Goal: Obtain resource: Download file/media

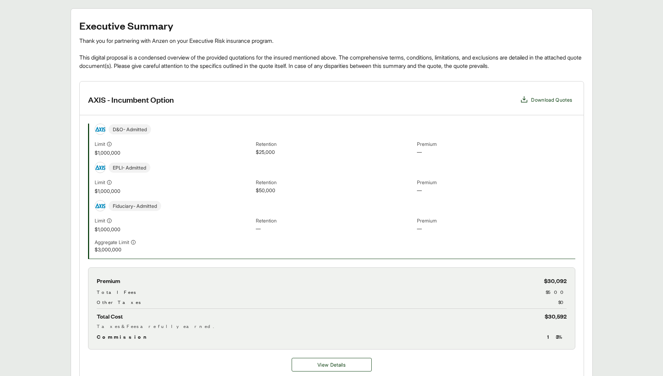
scroll to position [118, 0]
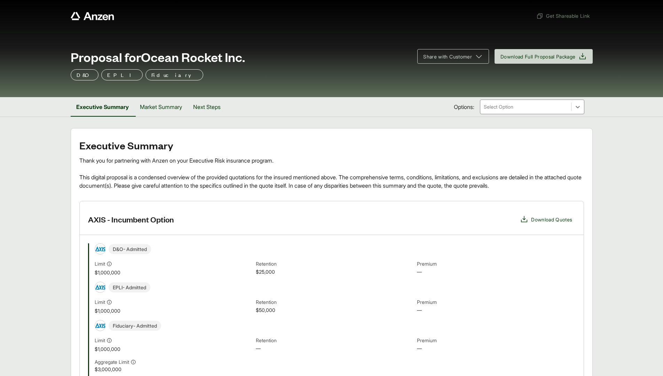
scroll to position [0, 0]
drag, startPoint x: 575, startPoint y: 0, endPoint x: 411, endPoint y: 0, distance: 164.0
click at [566, 0] on div "Get Shareable Link" at bounding box center [332, 16] width 522 height 32
click at [310, 1] on div "Get Shareable Link" at bounding box center [332, 16] width 522 height 32
click at [285, 12] on div at bounding box center [302, 16] width 463 height 13
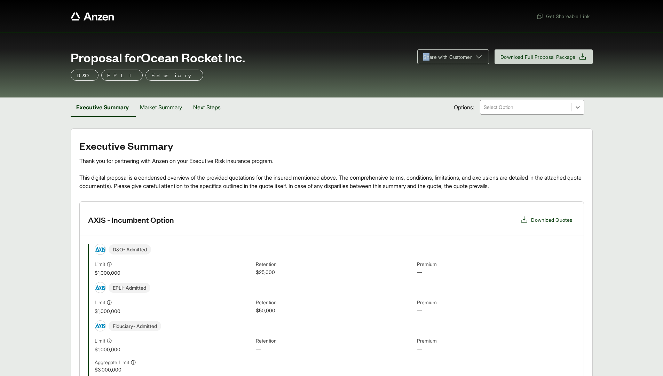
drag, startPoint x: 424, startPoint y: 37, endPoint x: 429, endPoint y: 34, distance: 5.9
click at [429, 34] on div "Proposal for Ocean Rocket Inc. Share with Customer Download Full Proposal Packa…" at bounding box center [331, 64] width 663 height 65
drag, startPoint x: 429, startPoint y: 34, endPoint x: 605, endPoint y: 13, distance: 177.4
click at [605, 13] on div "Get Shareable Link" at bounding box center [331, 16] width 663 height 32
drag, startPoint x: 593, startPoint y: 251, endPoint x: 631, endPoint y: 229, distance: 44.5
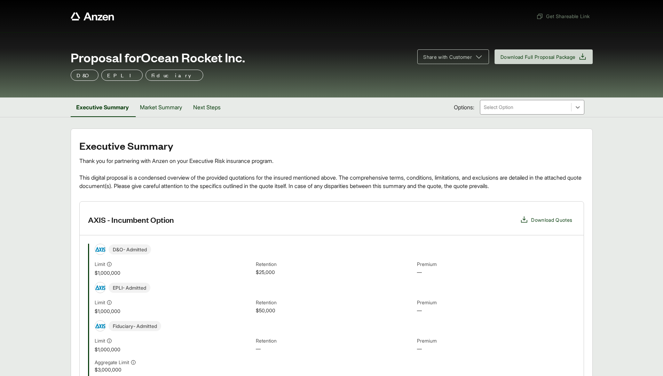
click at [424, 247] on div "D&O - Admitted" at bounding box center [335, 249] width 481 height 11
click at [200, 107] on button "Next Steps" at bounding box center [207, 108] width 39 height 20
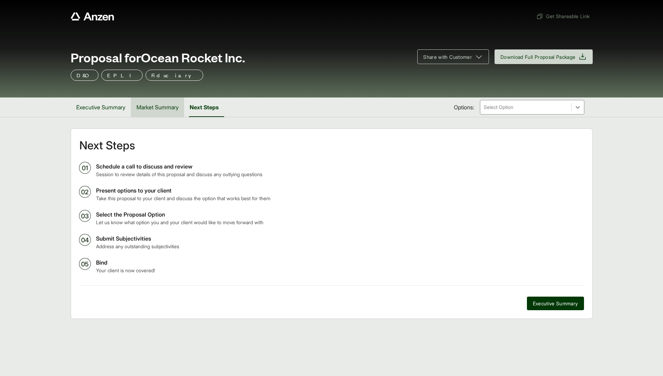
click at [160, 106] on button "Market Summary" at bounding box center [157, 108] width 53 height 20
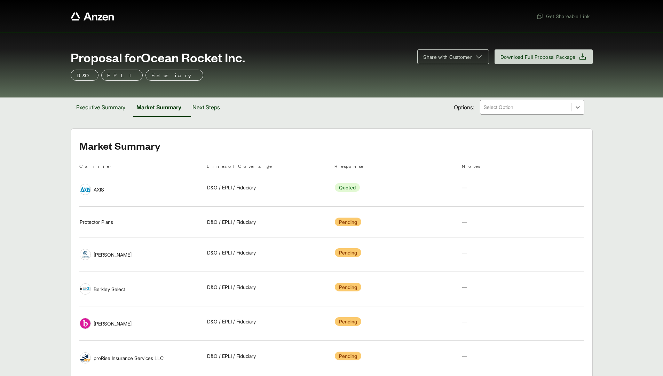
click at [354, 188] on span "Quoted" at bounding box center [347, 187] width 25 height 9
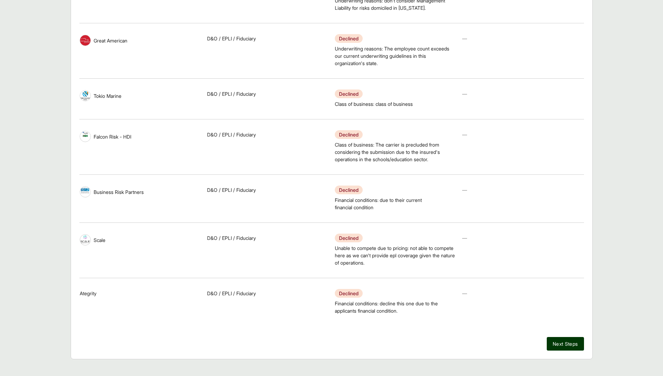
scroll to position [694, 0]
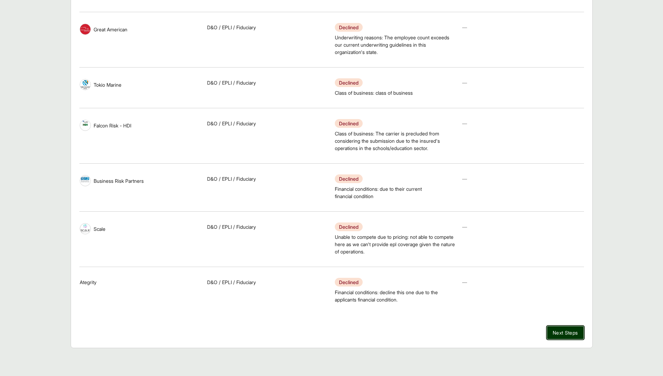
click at [574, 331] on span "Next Steps" at bounding box center [565, 332] width 25 height 7
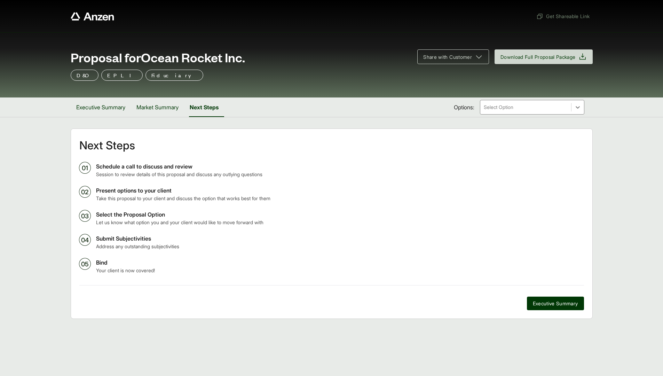
click at [513, 110] on div at bounding box center [525, 107] width 85 height 8
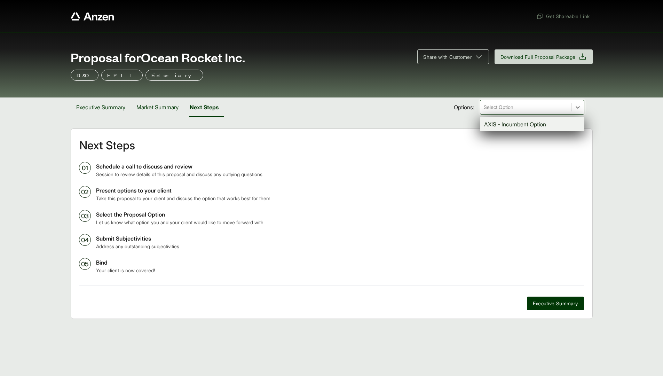
click at [436, 93] on div "Proposal for Ocean Rocket Inc. Share with Customer Download Full Proposal Packa…" at bounding box center [331, 64] width 663 height 65
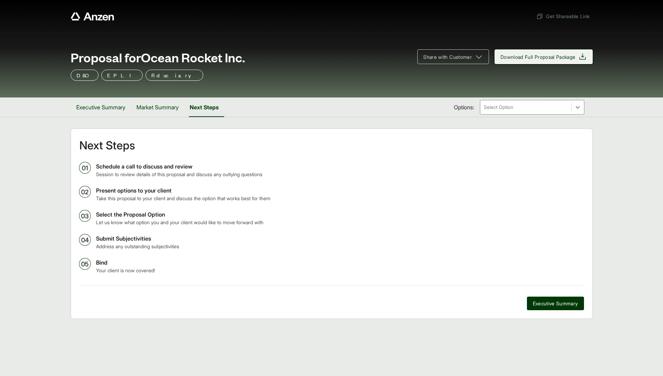
click at [515, 60] on span "Download Full Proposal Package" at bounding box center [538, 56] width 75 height 7
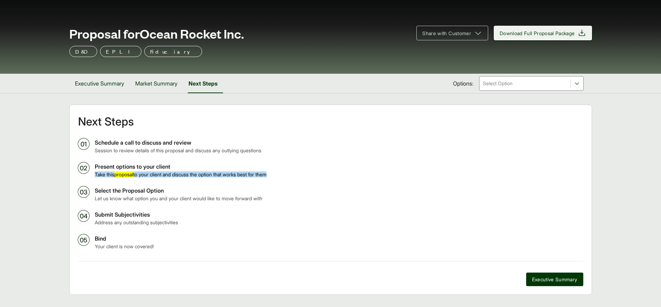
scroll to position [25, 0]
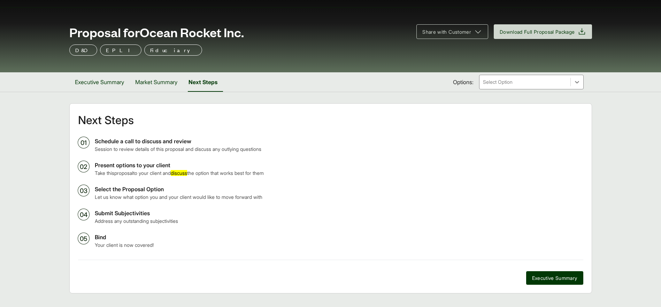
click at [135, 168] on p "Present options to your client" at bounding box center [339, 165] width 488 height 8
